Goal: Task Accomplishment & Management: Use online tool/utility

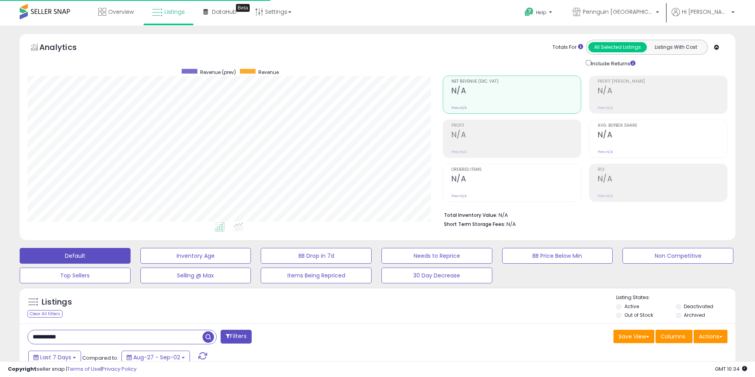
scroll to position [161, 415]
click at [155, 19] on link "Listings" at bounding box center [168, 12] width 44 height 24
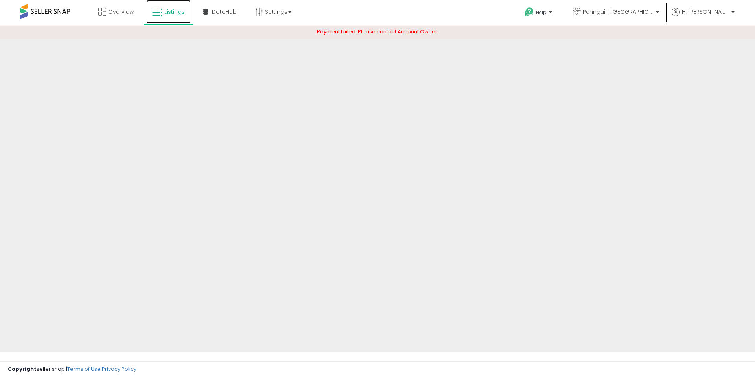
click at [168, 11] on span "Listings" at bounding box center [174, 12] width 20 height 8
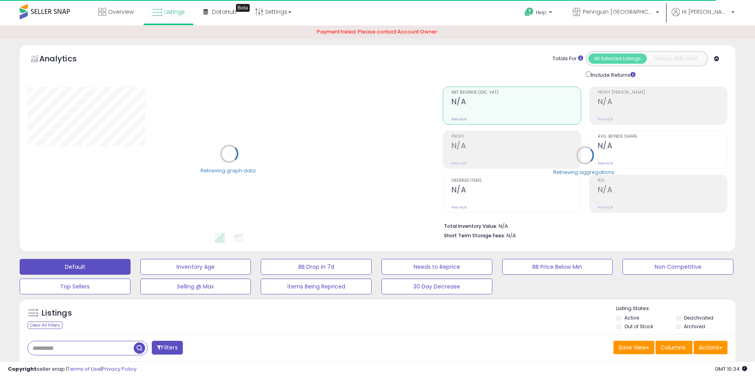
type input "***"
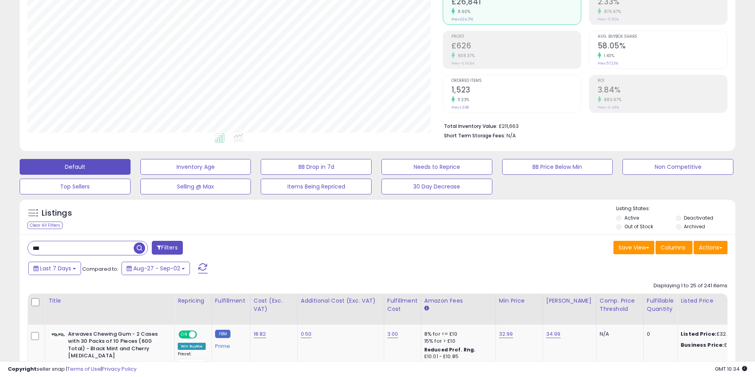
scroll to position [101, 0]
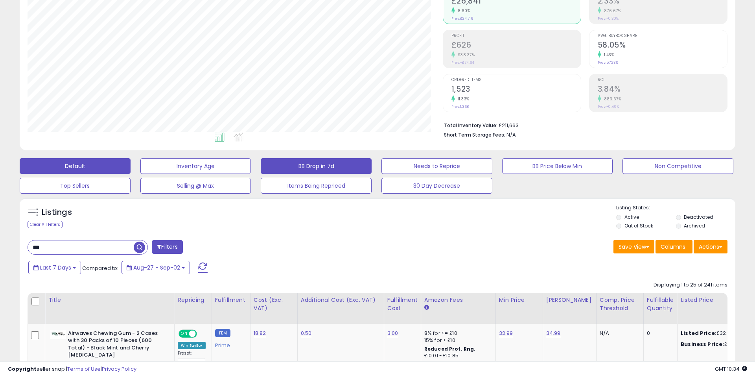
click at [341, 167] on button "BB Drop in 7d" at bounding box center [316, 166] width 111 height 16
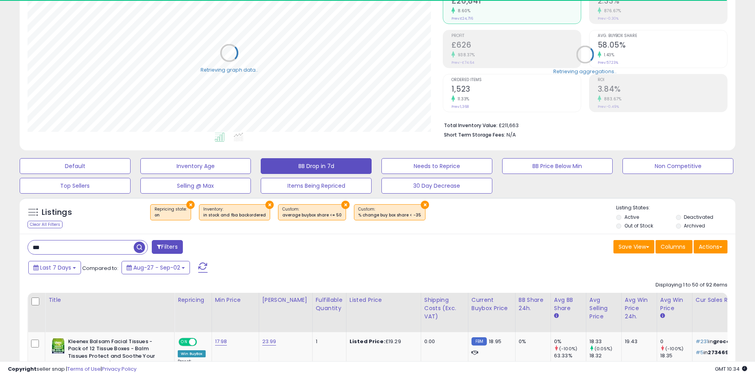
select select "**"
click at [109, 250] on input "text" at bounding box center [81, 247] width 106 height 14
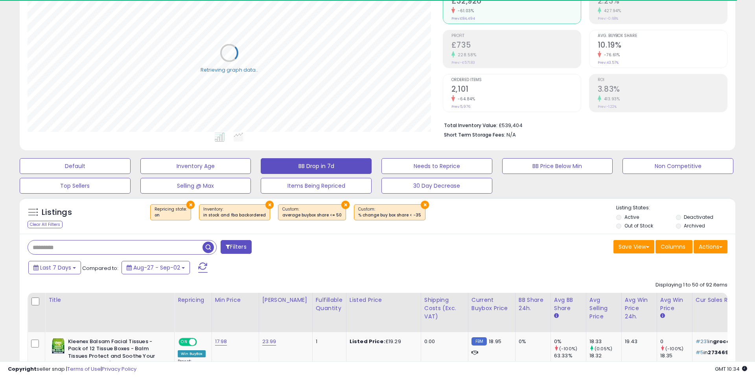
click at [108, 250] on input "text" at bounding box center [115, 247] width 175 height 14
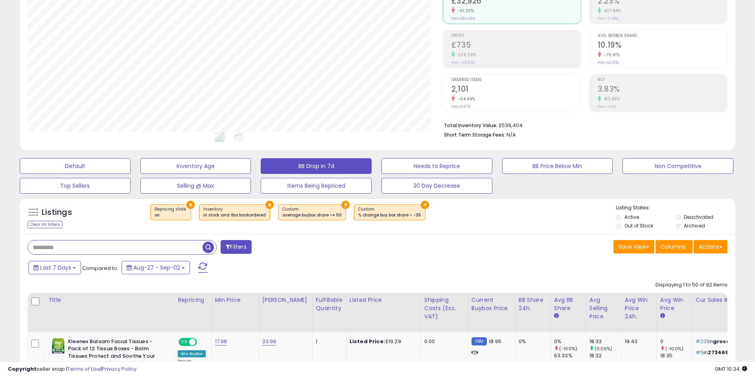
click at [277, 233] on div "Listings Clear All Filters × Repricing state : on × × ×" at bounding box center [378, 215] width 716 height 36
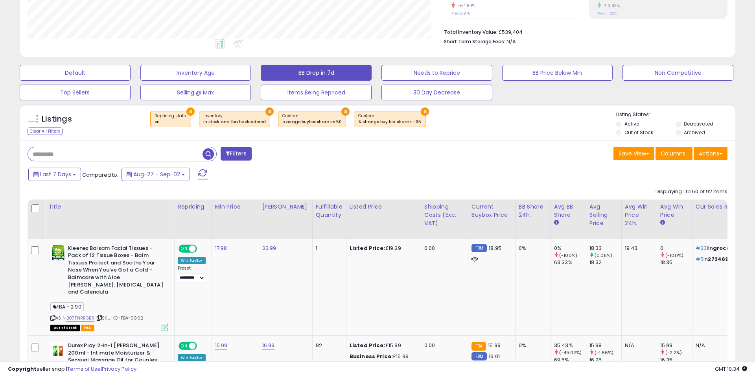
scroll to position [207, 0]
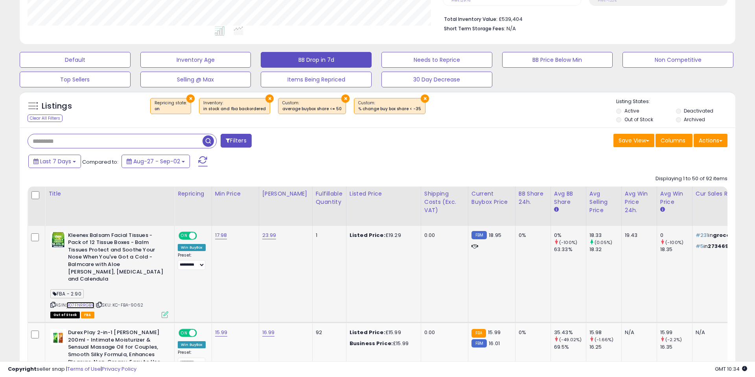
click at [78, 302] on link "B07FNRRGBR" at bounding box center [80, 305] width 28 height 7
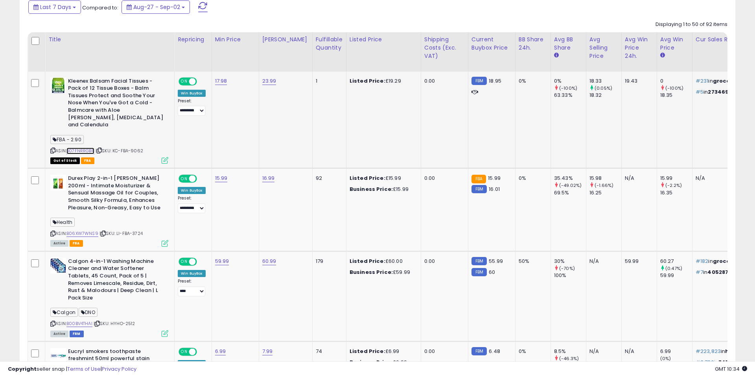
scroll to position [385, 0]
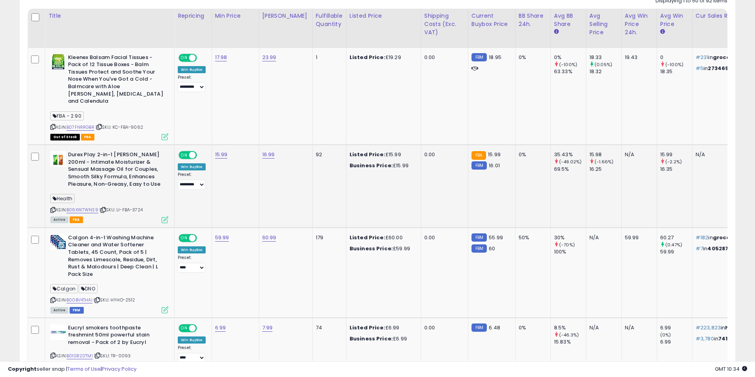
click at [83, 206] on div "ASIN: B06XW7WNS9 | SKU: LI-FBA-3724 Active FBA" at bounding box center [109, 186] width 118 height 71
click at [83, 206] on link "B06XW7WNS9" at bounding box center [82, 209] width 32 height 7
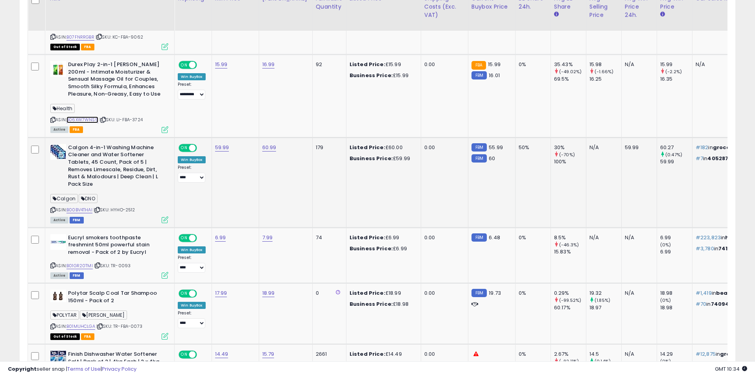
scroll to position [495, 0]
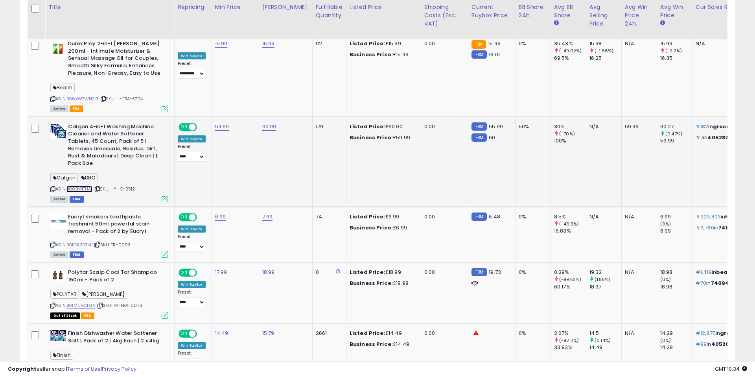
click at [83, 186] on link "B00BV4THAI" at bounding box center [79, 189] width 26 height 7
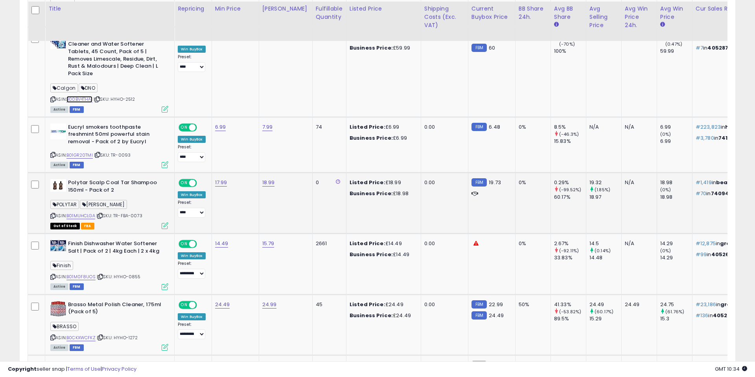
scroll to position [587, 0]
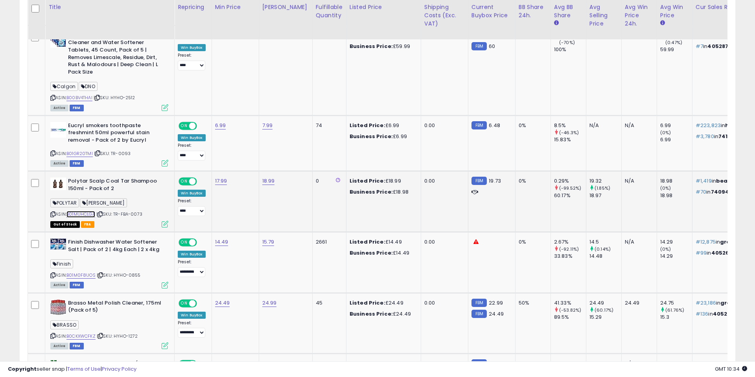
click at [83, 211] on link "B01MUHCLGA" at bounding box center [80, 214] width 29 height 7
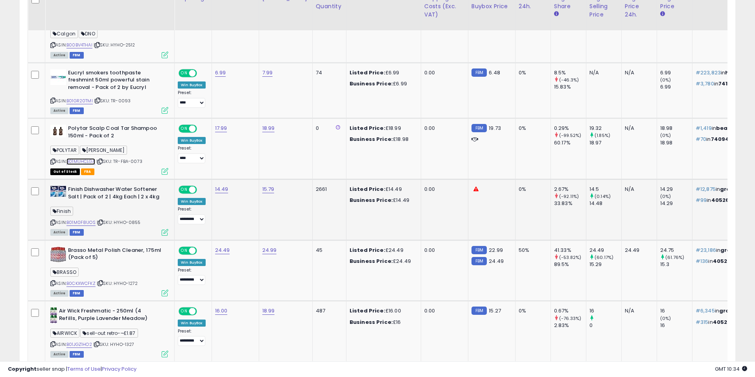
scroll to position [648, 0]
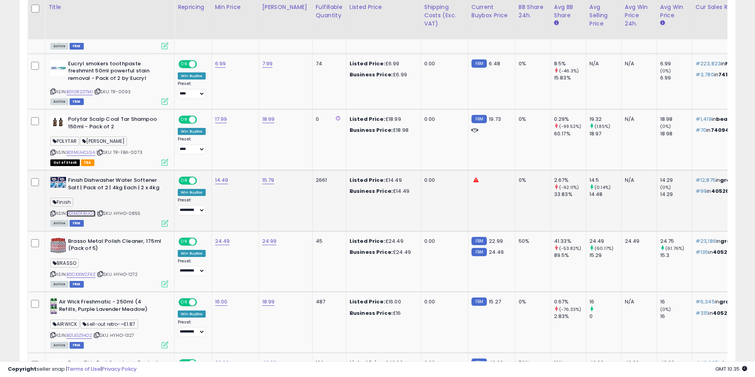
click at [77, 210] on link "B01M0F8UOS" at bounding box center [80, 213] width 29 height 7
